Goal: Task Accomplishment & Management: Complete application form

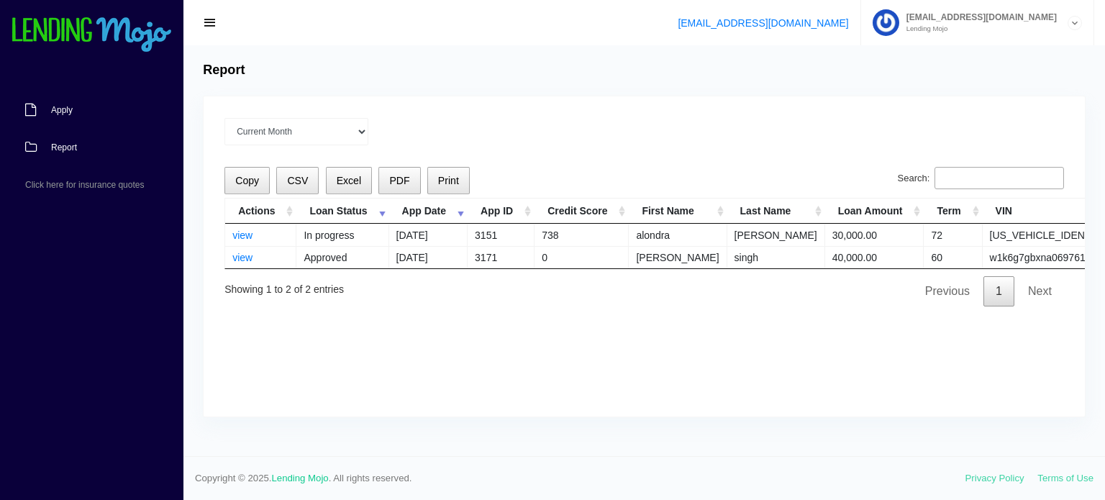
click at [75, 112] on link "Apply" at bounding box center [84, 109] width 169 height 37
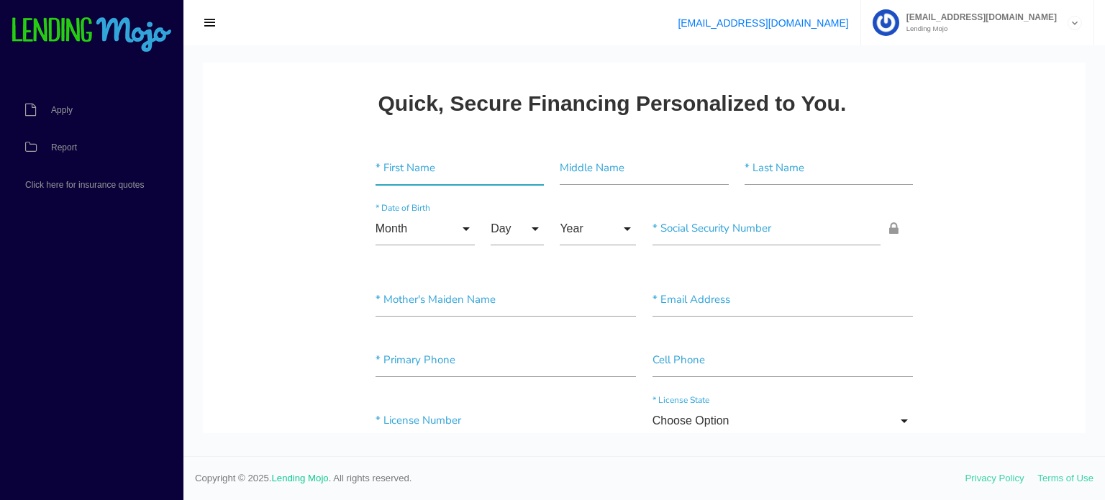
click at [407, 176] on input"] "text" at bounding box center [460, 168] width 168 height 33
type input"] "[PERSON_NAME]"
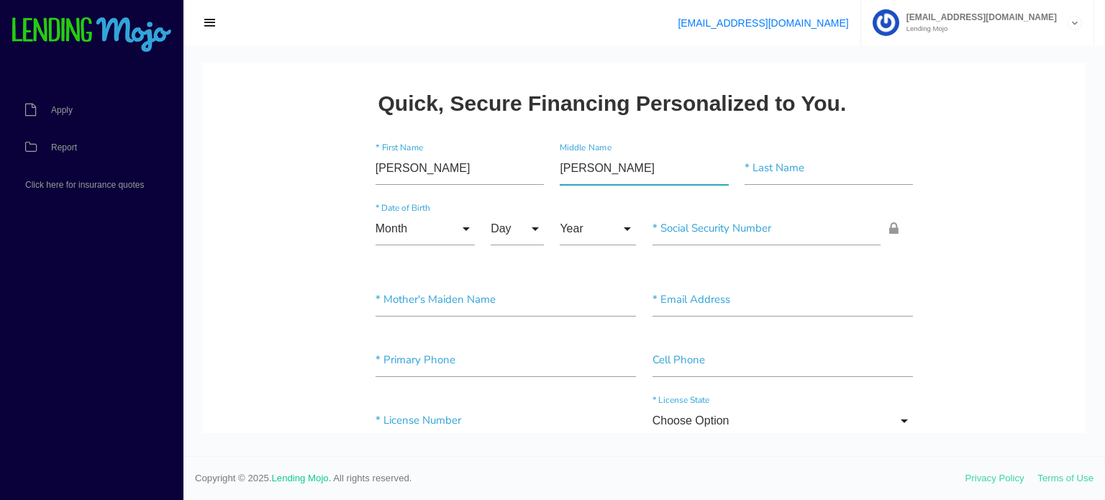
type input"] "[PERSON_NAME]"
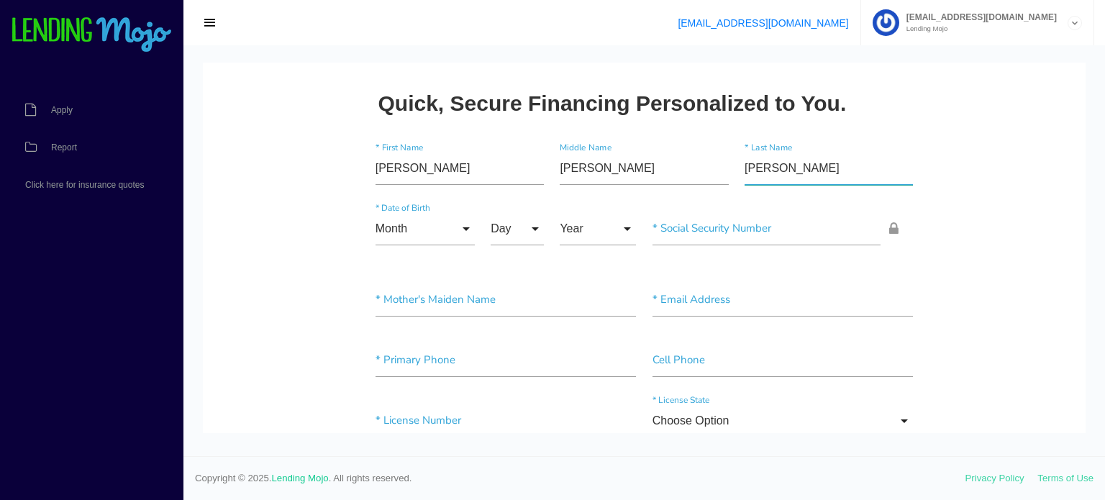
type input"] "[PERSON_NAME]"
click at [394, 225] on input "Month" at bounding box center [425, 228] width 99 height 33
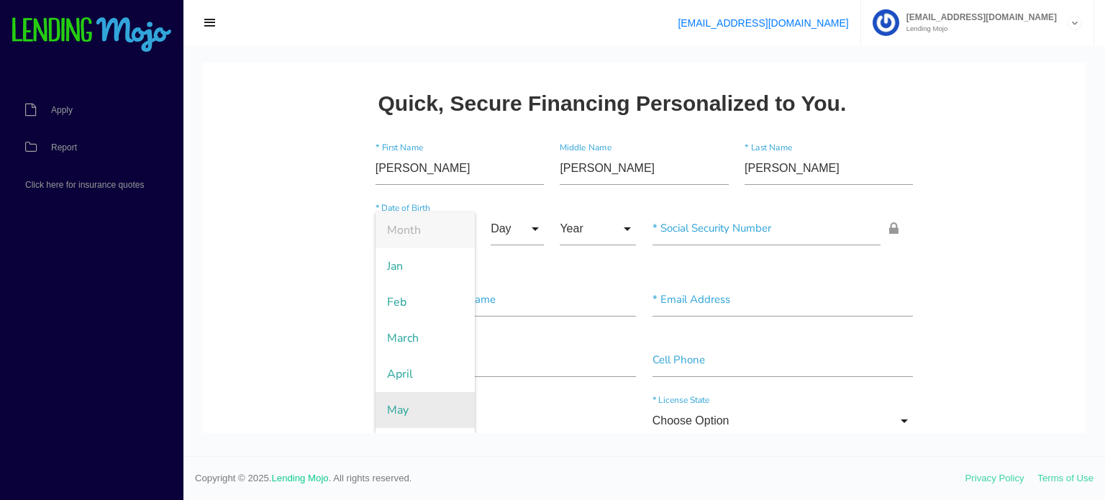
click at [404, 405] on span "May" at bounding box center [425, 410] width 99 height 36
type input "May"
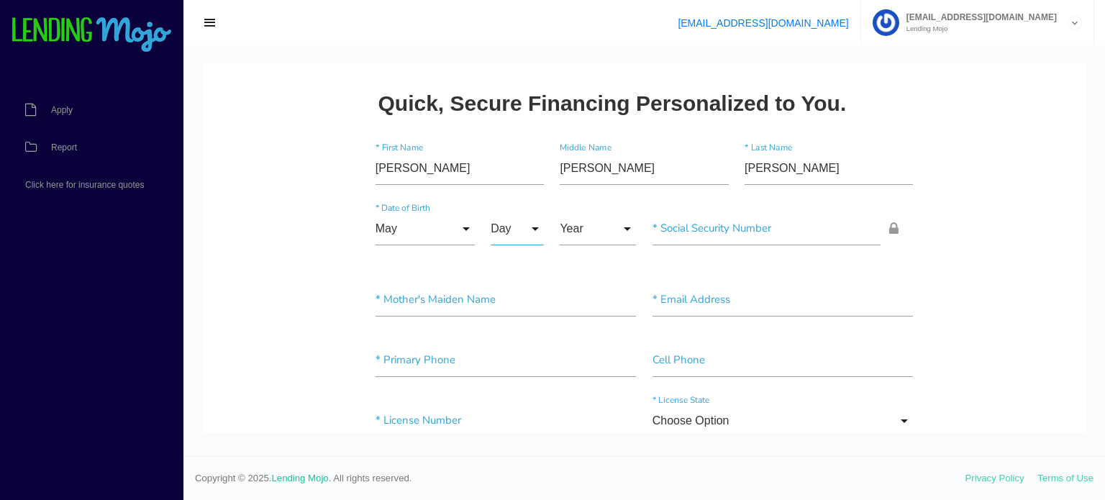
click at [532, 227] on input "Day" at bounding box center [517, 228] width 53 height 33
click at [529, 376] on span "30" at bounding box center [527, 380] width 72 height 36
type input "30"
click at [629, 229] on input "Year" at bounding box center [598, 228] width 76 height 33
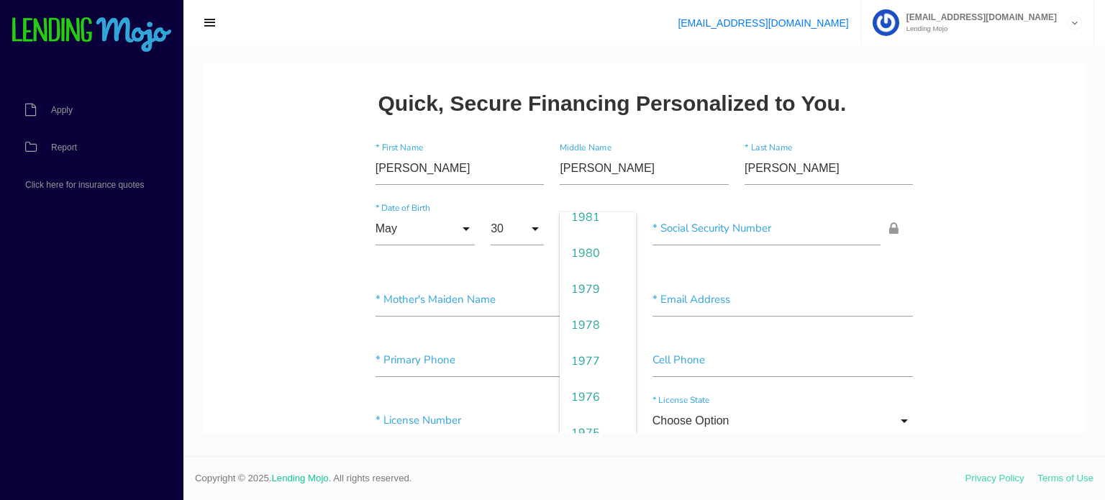
scroll to position [987, 0]
click at [609, 316] on span "1978" at bounding box center [598, 322] width 76 height 36
type input "1978"
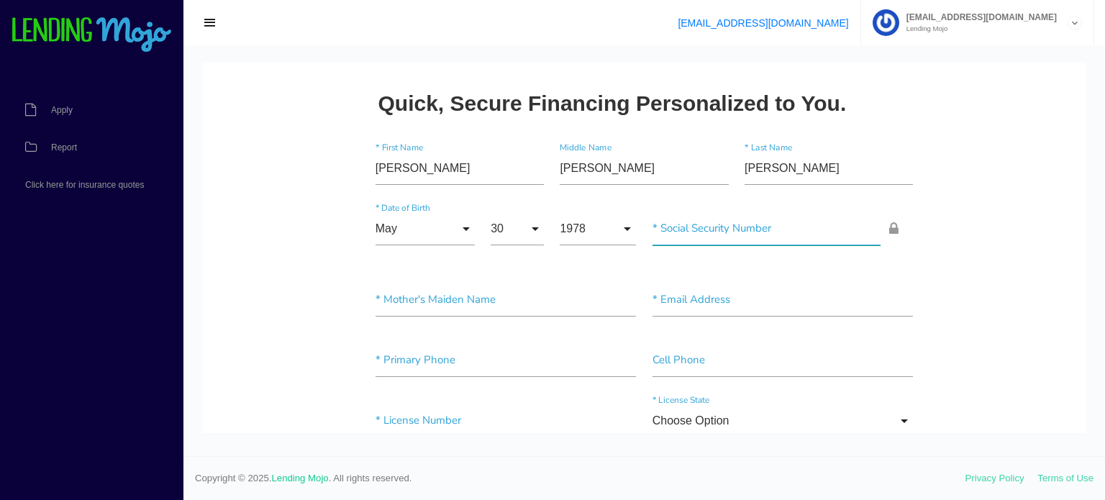
click at [769, 229] on input"] "text" at bounding box center [767, 228] width 229 height 33
type input"] "633-13-5603"
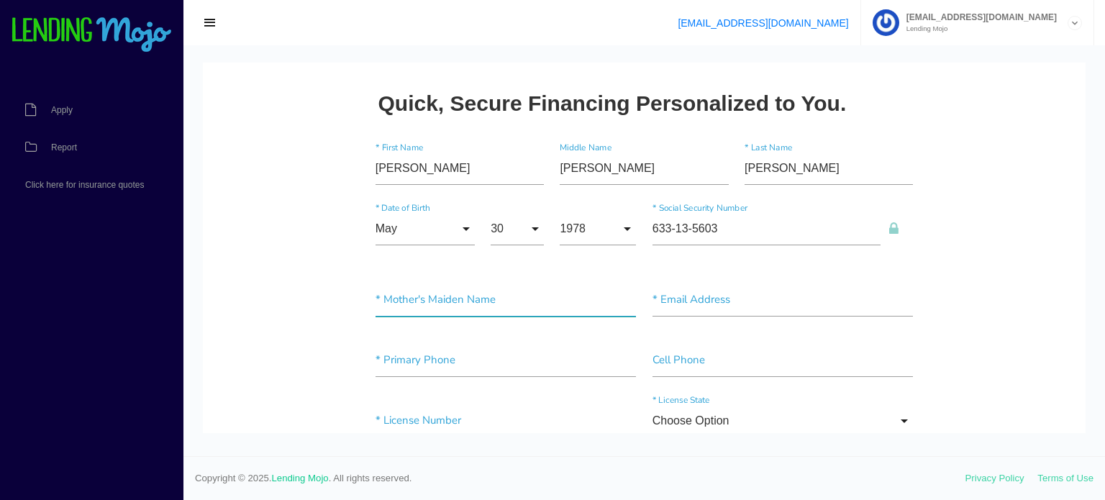
click at [458, 306] on input"] "text" at bounding box center [506, 299] width 261 height 33
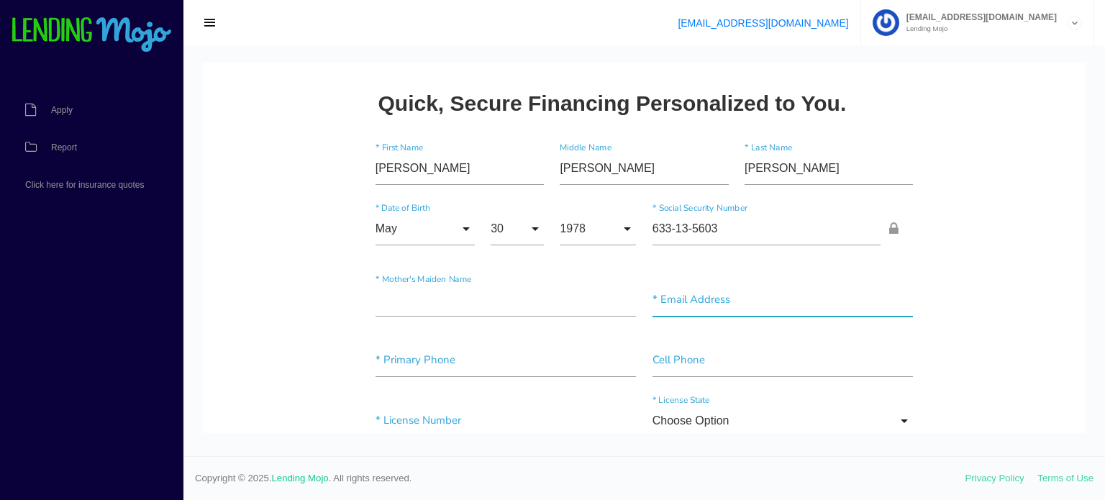
click at [721, 303] on input"] "text" at bounding box center [783, 299] width 261 height 33
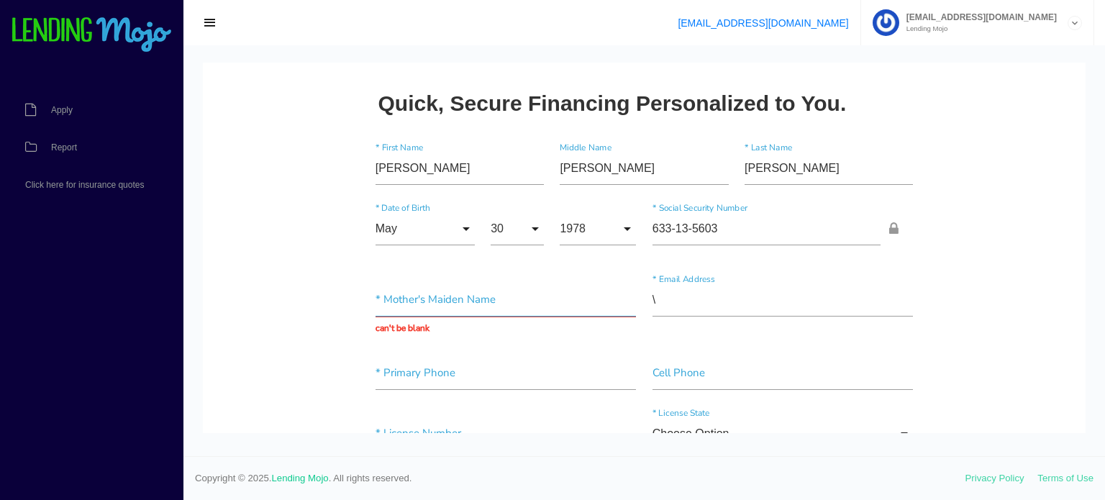
click at [553, 315] on input "text" at bounding box center [506, 299] width 261 height 33
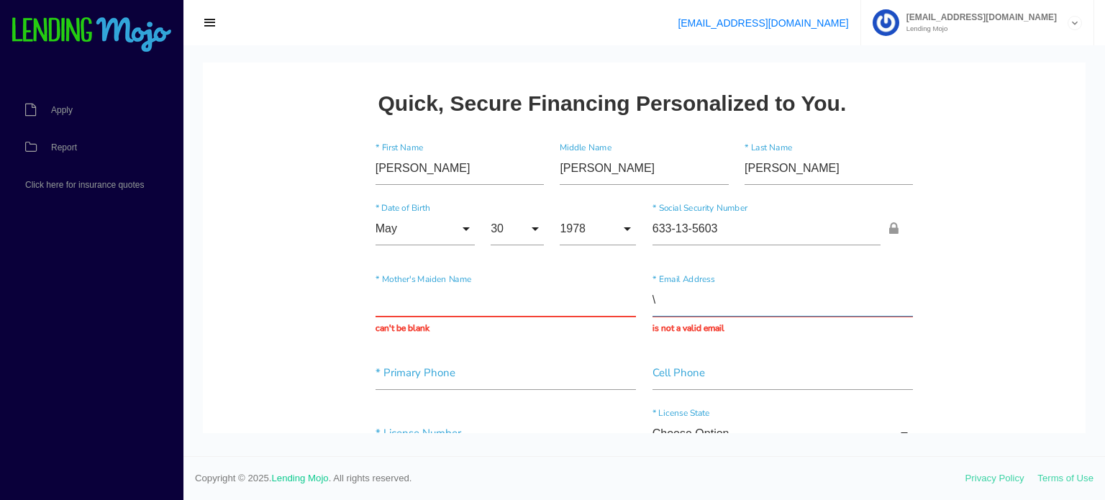
click at [678, 300] on input "\" at bounding box center [783, 299] width 261 height 33
type input "\"
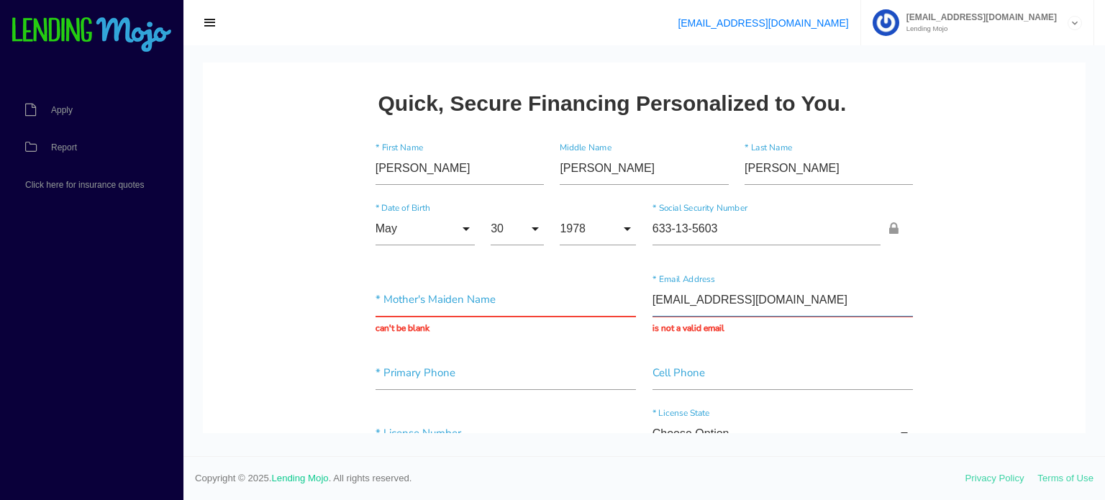
type input "[EMAIL_ADDRESS][DOMAIN_NAME]"
click at [735, 359] on input"] "text" at bounding box center [783, 373] width 261 height 33
click at [428, 300] on input "text" at bounding box center [506, 299] width 261 height 33
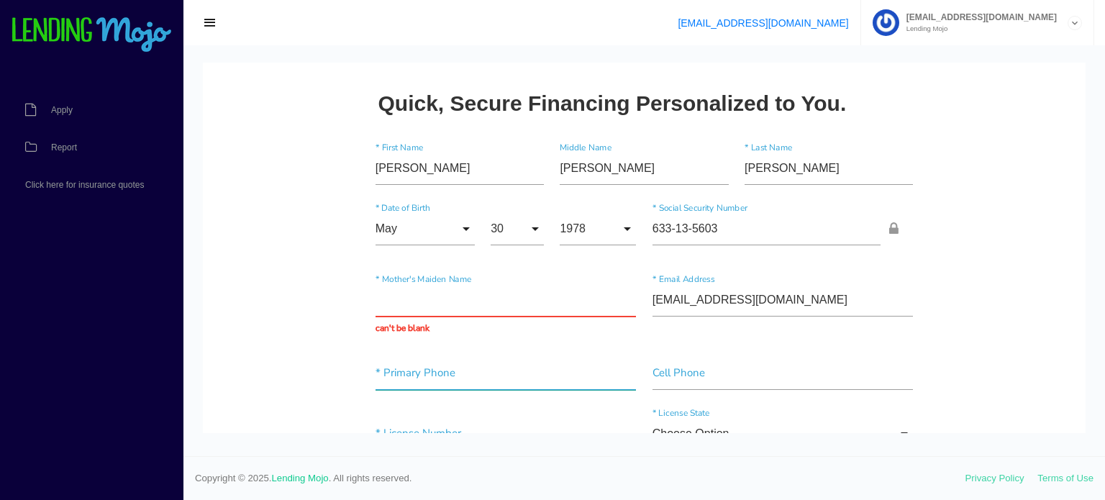
click at [412, 373] on input"] "text" at bounding box center [506, 373] width 261 height 33
type input"] "[PHONE_NUMBER]"
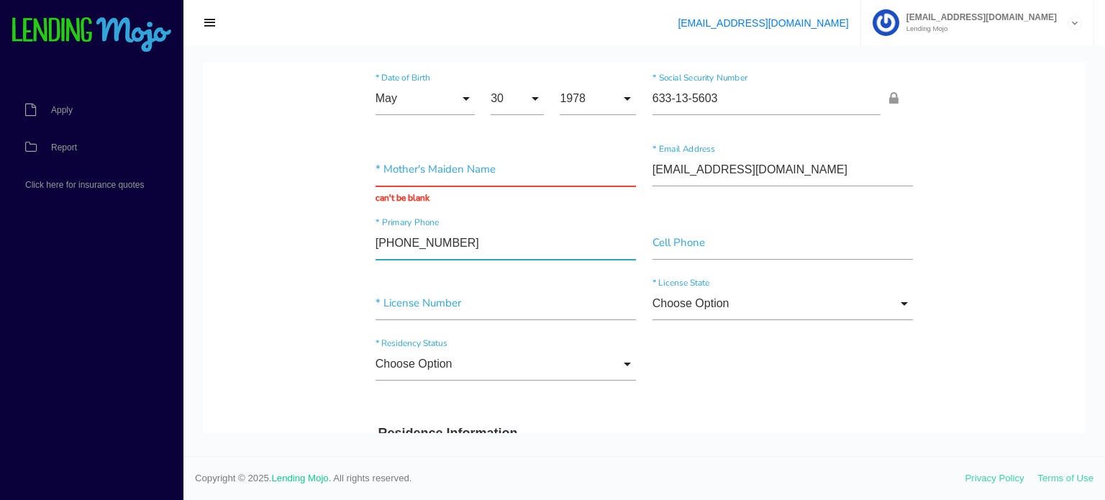
scroll to position [132, 0]
click at [442, 301] on input"] "text" at bounding box center [506, 302] width 261 height 33
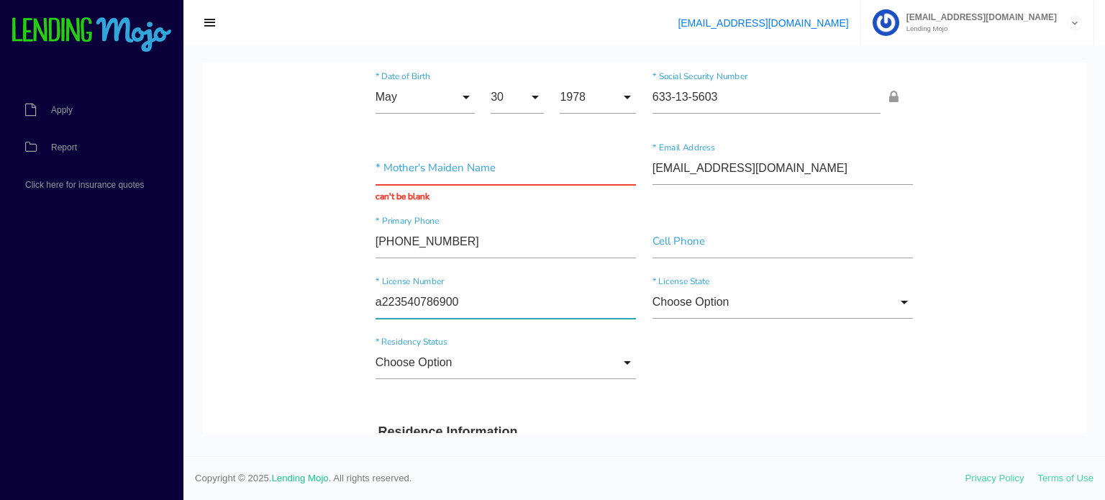
type input"] "a223540786900"
click at [902, 299] on input "Choose Option" at bounding box center [783, 302] width 261 height 33
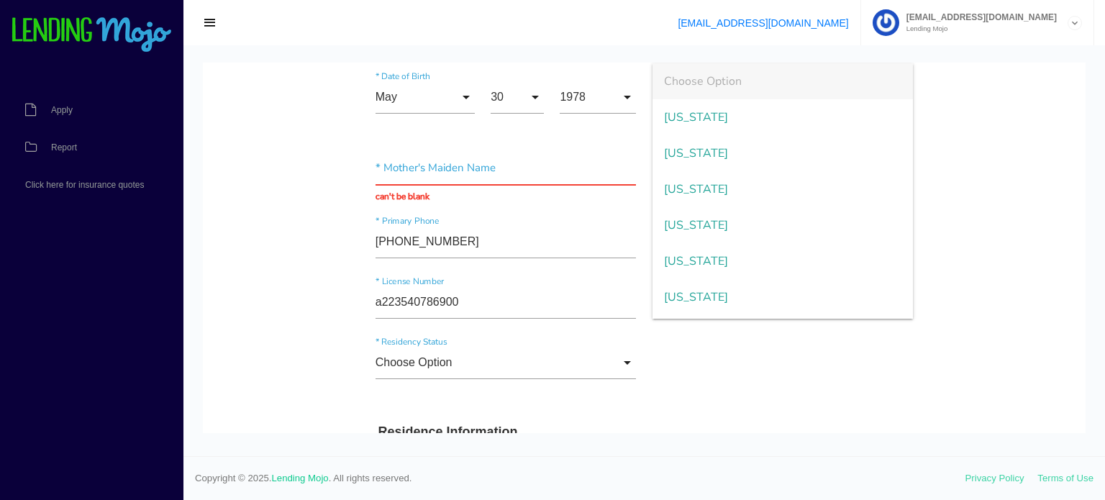
scroll to position [250, 0]
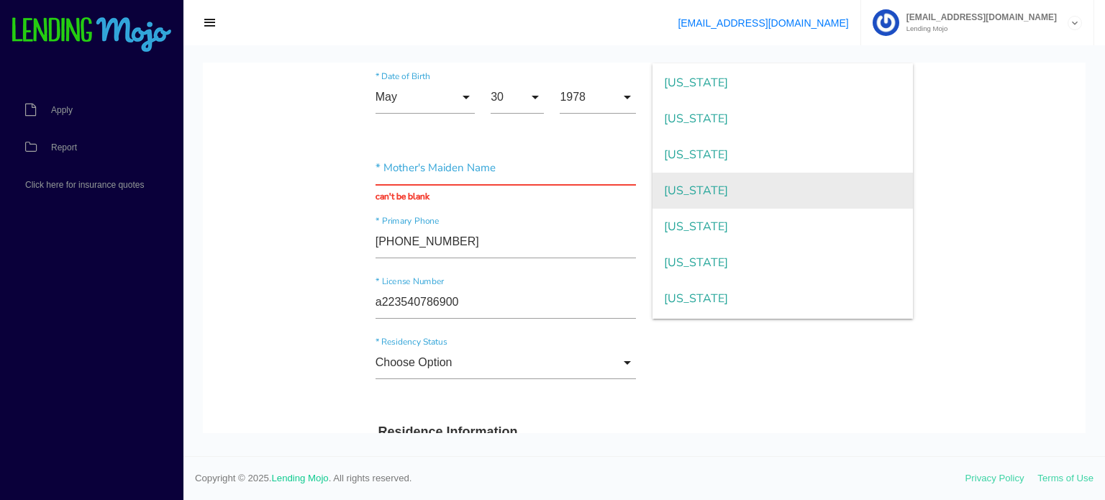
click at [760, 185] on span "[US_STATE]" at bounding box center [783, 191] width 261 height 36
type input "[US_STATE]"
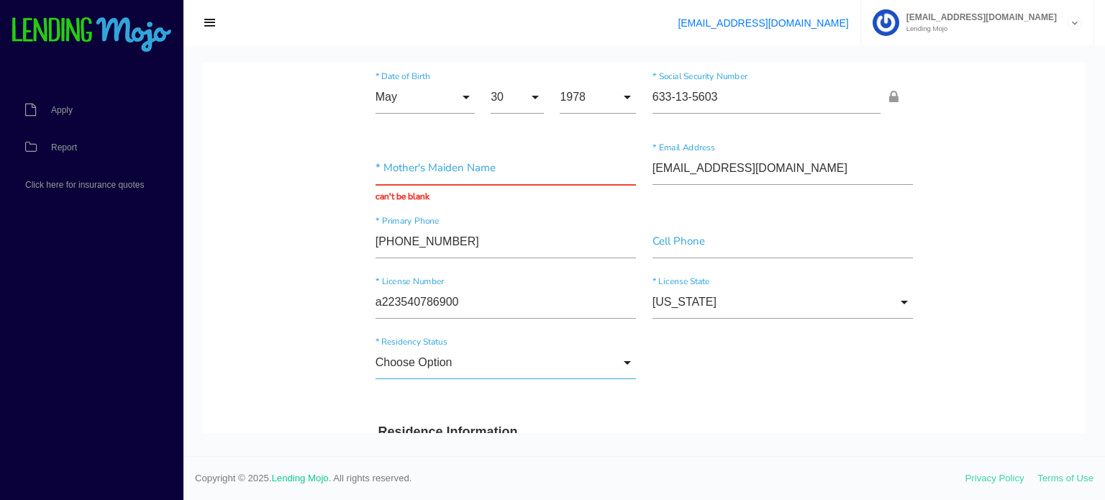
click at [625, 361] on input "Choose Option" at bounding box center [506, 362] width 261 height 33
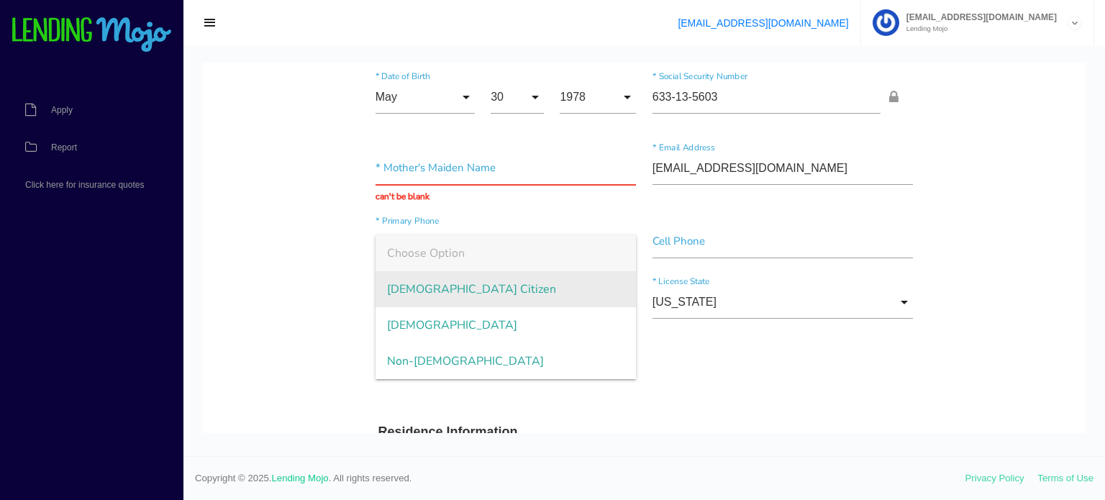
click at [599, 284] on span "[DEMOGRAPHIC_DATA] Citizen" at bounding box center [506, 289] width 261 height 36
type input "[DEMOGRAPHIC_DATA] Citizen"
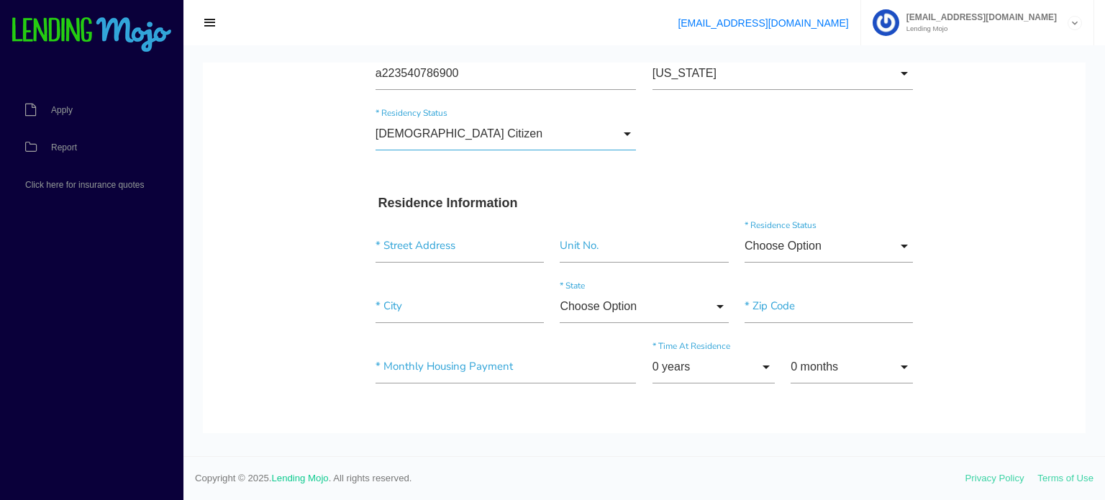
scroll to position [361, 0]
click at [398, 240] on input "text" at bounding box center [460, 245] width 168 height 33
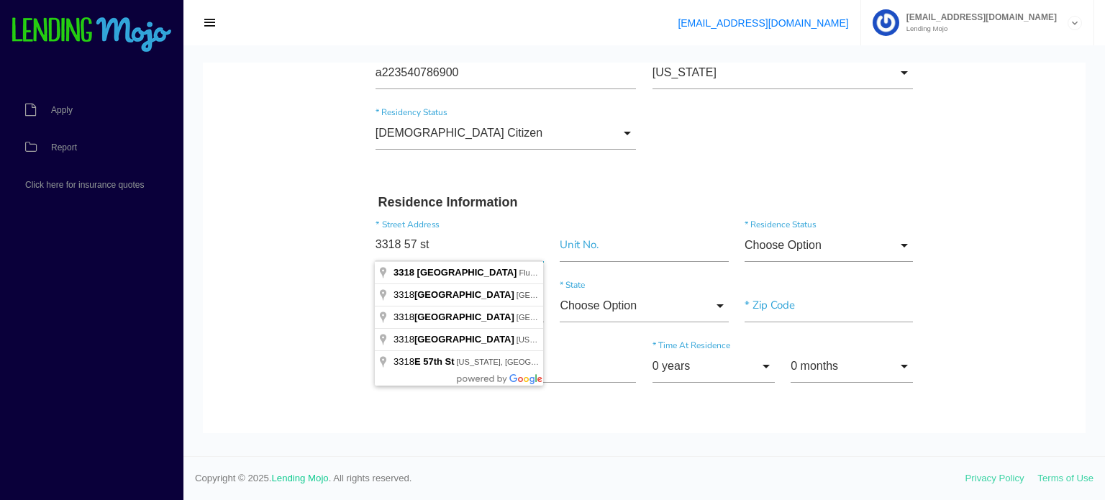
type input "3318 57 st"
click at [589, 247] on input"] "text" at bounding box center [644, 245] width 168 height 33
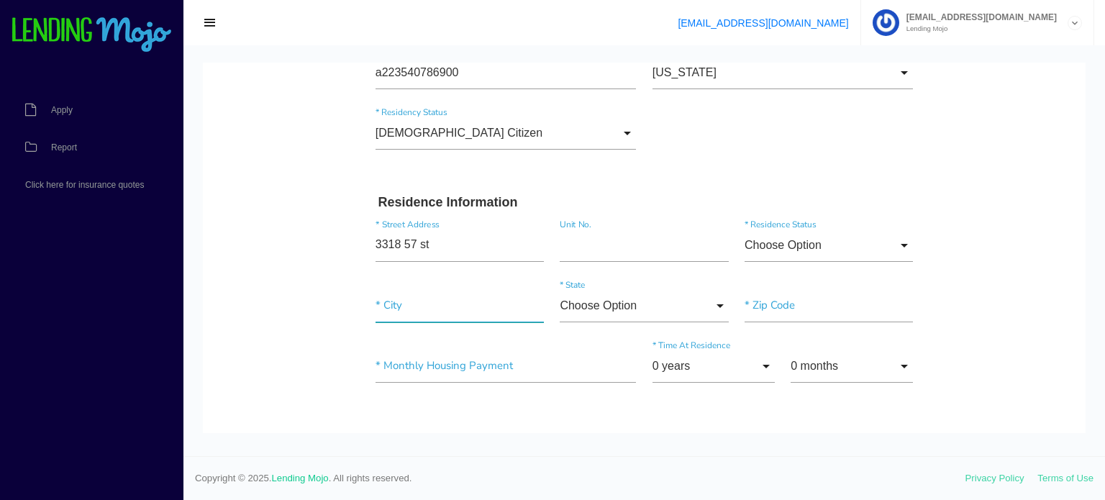
click at [396, 313] on input"] "text" at bounding box center [460, 305] width 168 height 33
type input"] "woodside"
click at [722, 303] on input "Choose Option" at bounding box center [644, 305] width 168 height 33
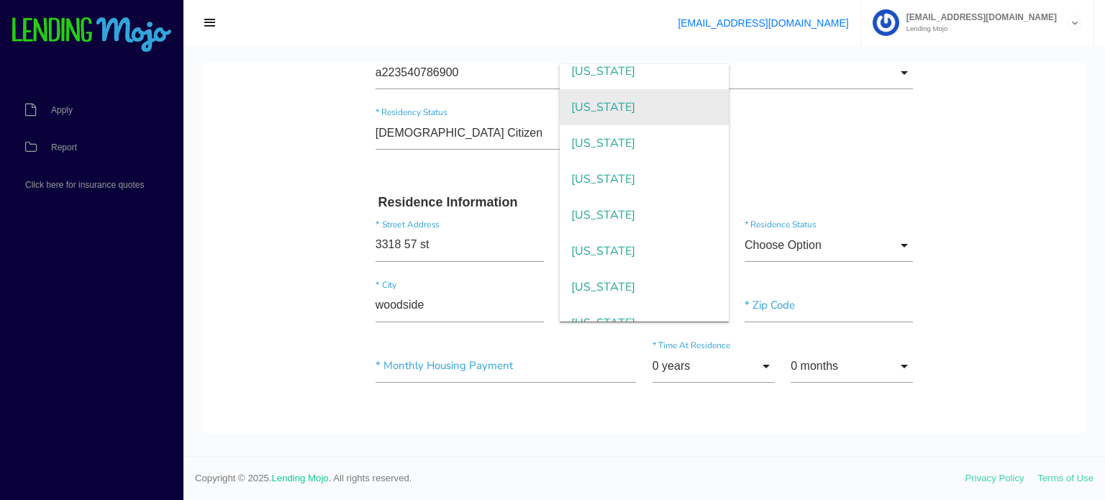
scroll to position [1122, 0]
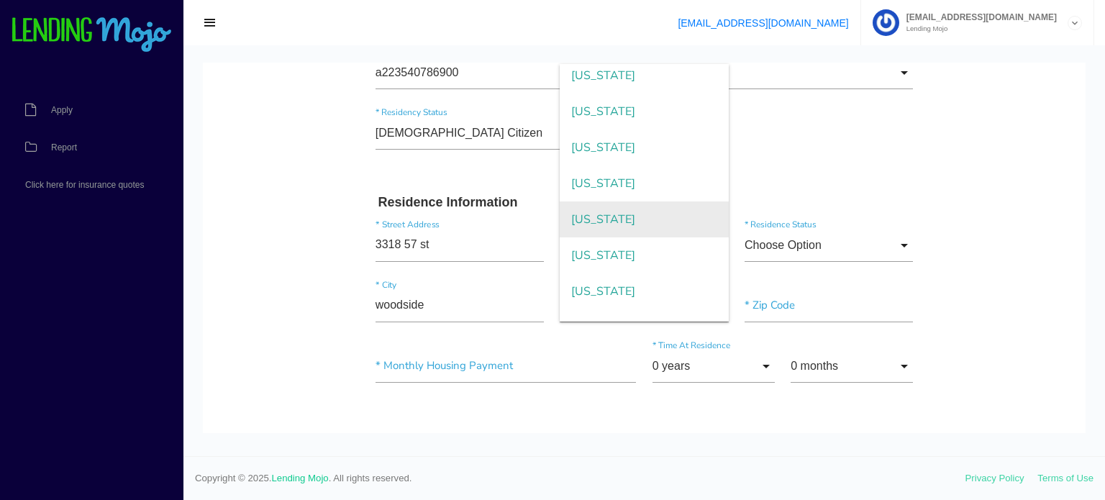
click at [685, 203] on span "[US_STATE]" at bounding box center [644, 219] width 168 height 36
type input "[US_STATE]"
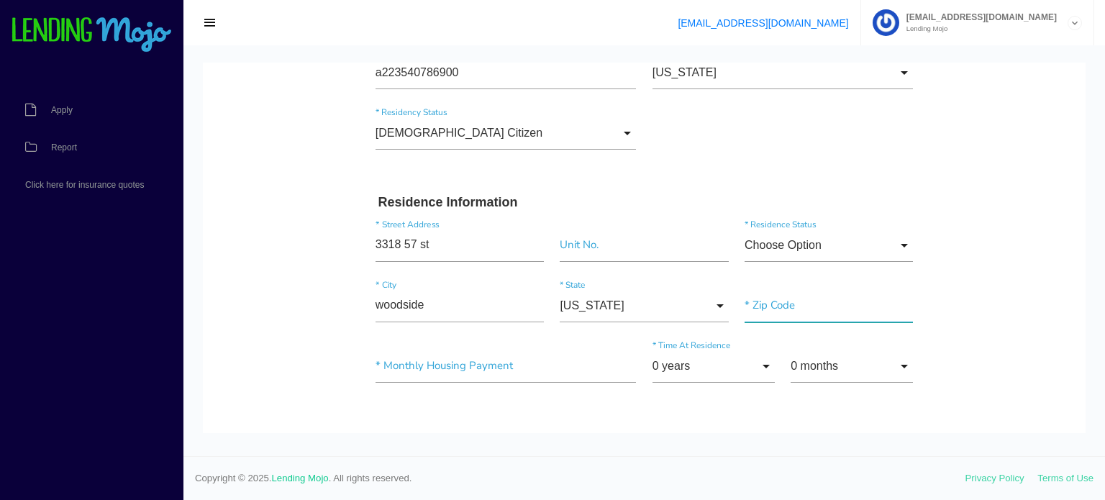
click at [778, 314] on input"] "text" at bounding box center [829, 305] width 168 height 33
type input"] "11377"
click at [729, 407] on div "* Monthly Housing Payment 0 years 0 years 1 year 2 years 3 years 4 years 5 year…" at bounding box center [645, 374] width 554 height 71
click at [907, 239] on input "Choose Option" at bounding box center [829, 245] width 168 height 33
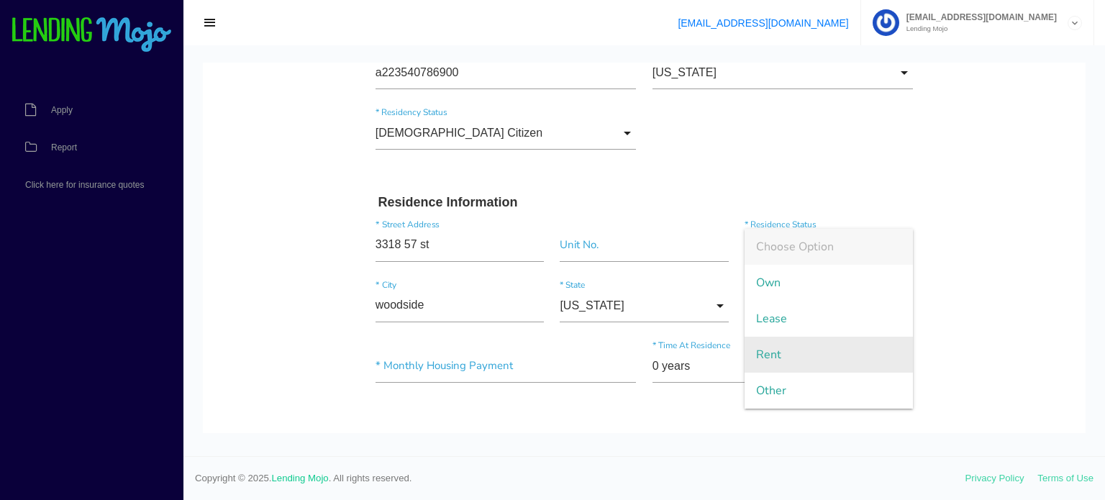
click at [856, 342] on span "Rent" at bounding box center [829, 355] width 168 height 36
type input "Rent"
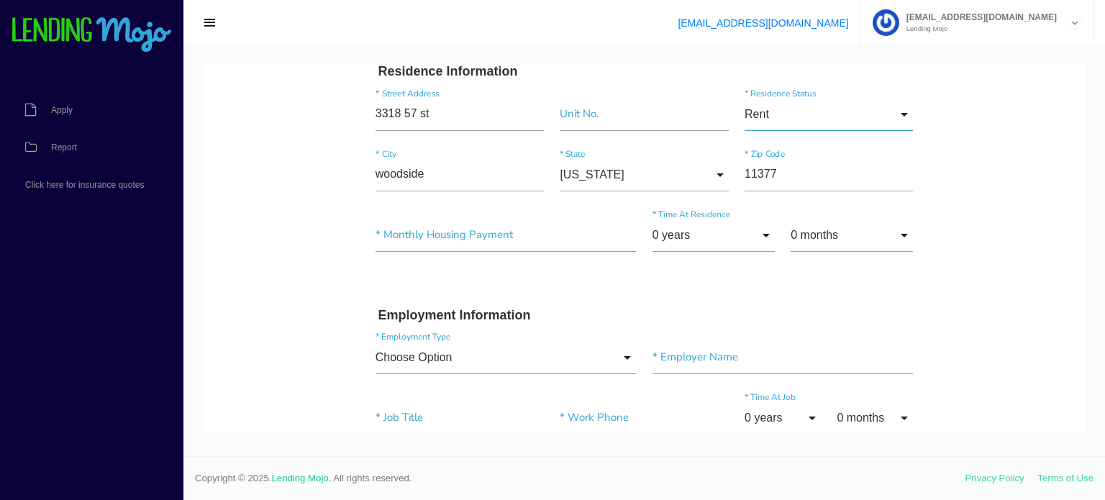
scroll to position [491, 0]
click at [471, 227] on input"] "text" at bounding box center [506, 236] width 261 height 33
click at [389, 232] on input"] "text" at bounding box center [506, 236] width 261 height 33
click at [404, 232] on input"] "text" at bounding box center [506, 236] width 261 height 33
type input"] "$500.00"
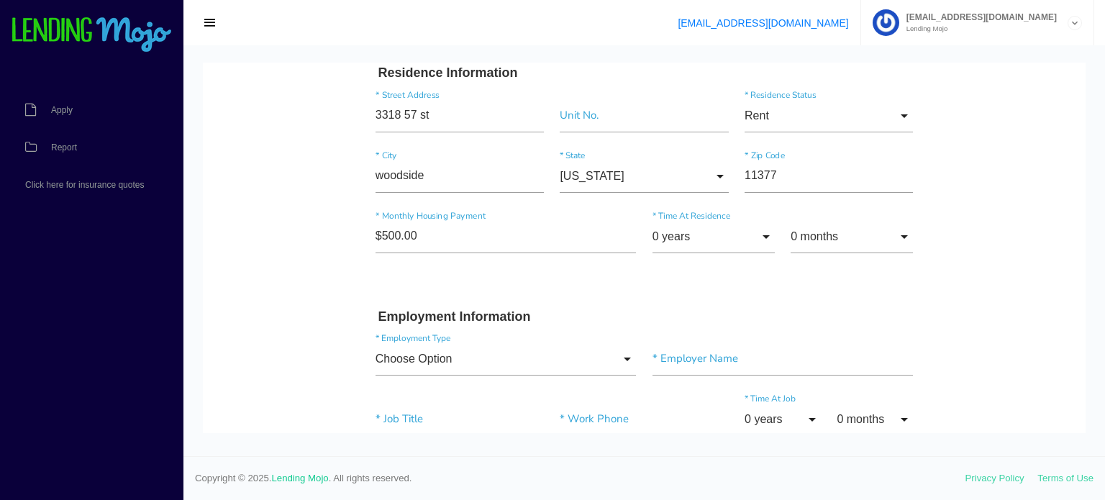
click at [495, 271] on div "$500.00 * Monthly Housing Payment 0 years 0 years 1 year 2 years 3 years 4 year…" at bounding box center [645, 244] width 554 height 71
click at [768, 235] on input "0 years" at bounding box center [714, 236] width 122 height 33
click at [905, 231] on input "0 months" at bounding box center [852, 236] width 122 height 33
click at [876, 410] on span "5 months" at bounding box center [852, 418] width 122 height 36
type input "5 months"
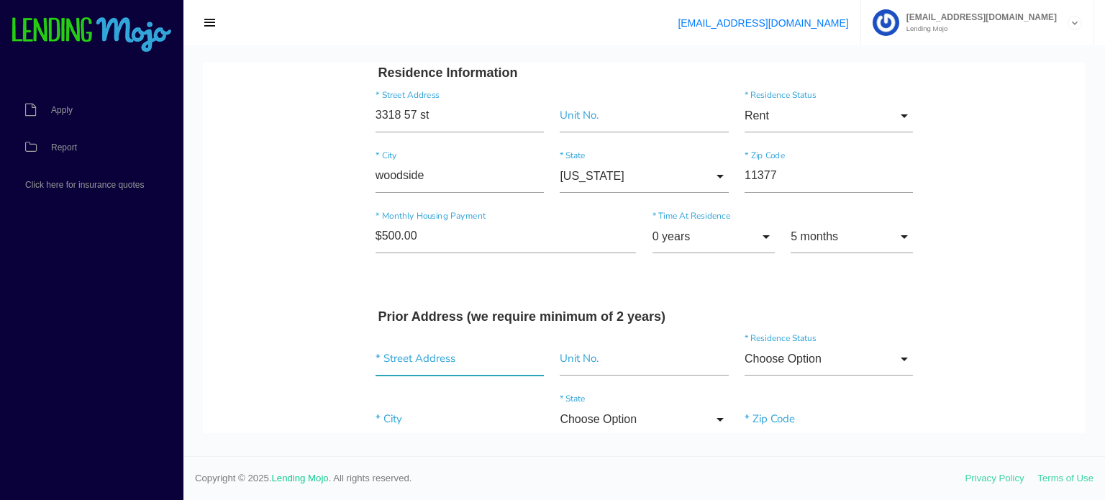
click at [417, 358] on input "text" at bounding box center [460, 358] width 168 height 33
